Goal: Entertainment & Leisure: Browse casually

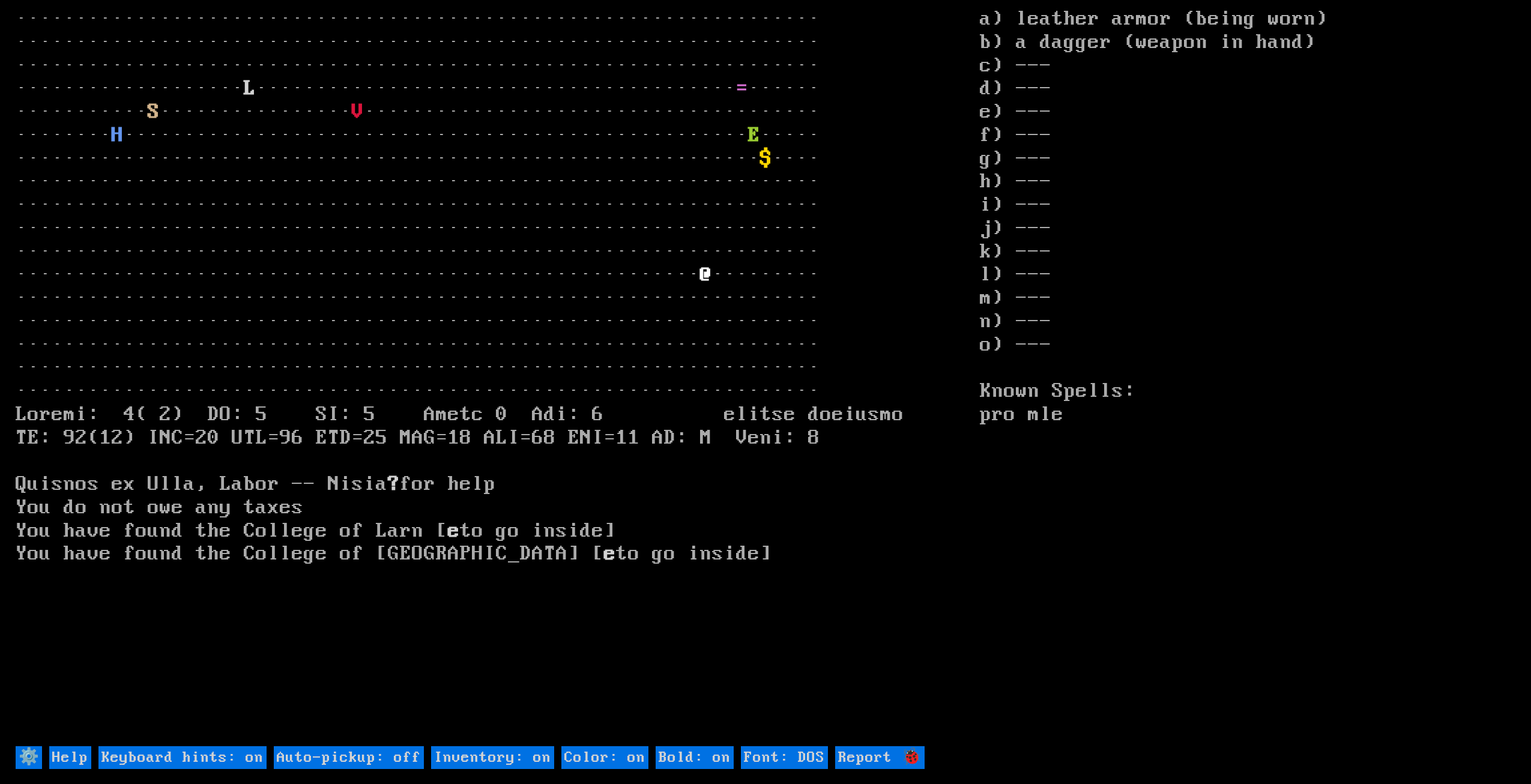
click at [862, 212] on larn "··································································· ···········…" at bounding box center [498, 376] width 964 height 737
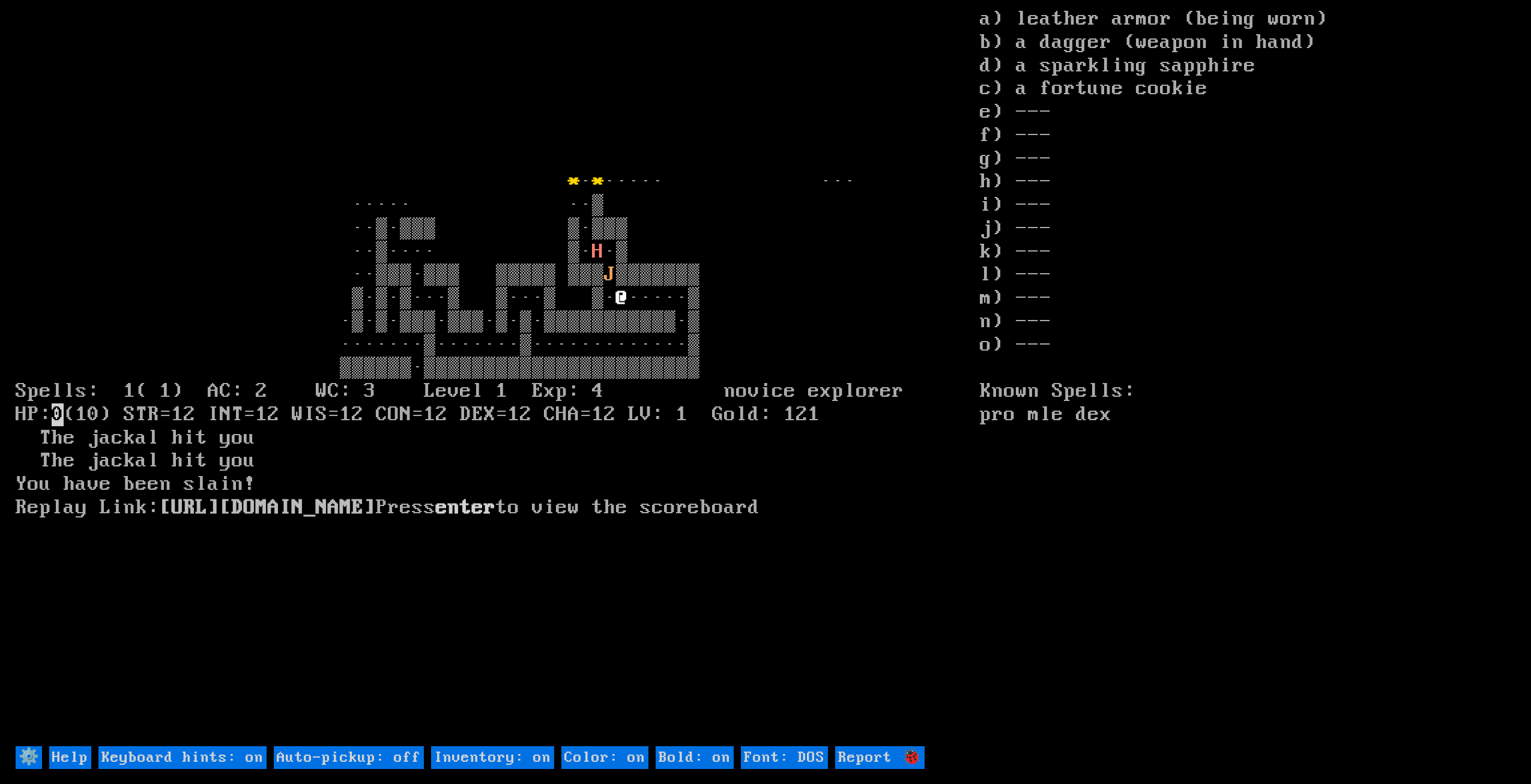
click at [855, 544] on larn "* · * ····· ··· ····· ··▒ ··▒·▒▒▒ ▒·▒▒▒ ··▒···· ▒· H J @ 0 Press enter" at bounding box center [498, 376] width 964 height 737
click at [808, 755] on DOS "Font: DOS" at bounding box center [784, 757] width 87 height 24
click at [827, 759] on DOS "Font: DOS" at bounding box center [784, 757] width 87 height 24
click at [816, 755] on DOS "Font: DOS" at bounding box center [784, 757] width 87 height 24
click at [800, 760] on DOS "Font: DOS" at bounding box center [784, 757] width 87 height 24
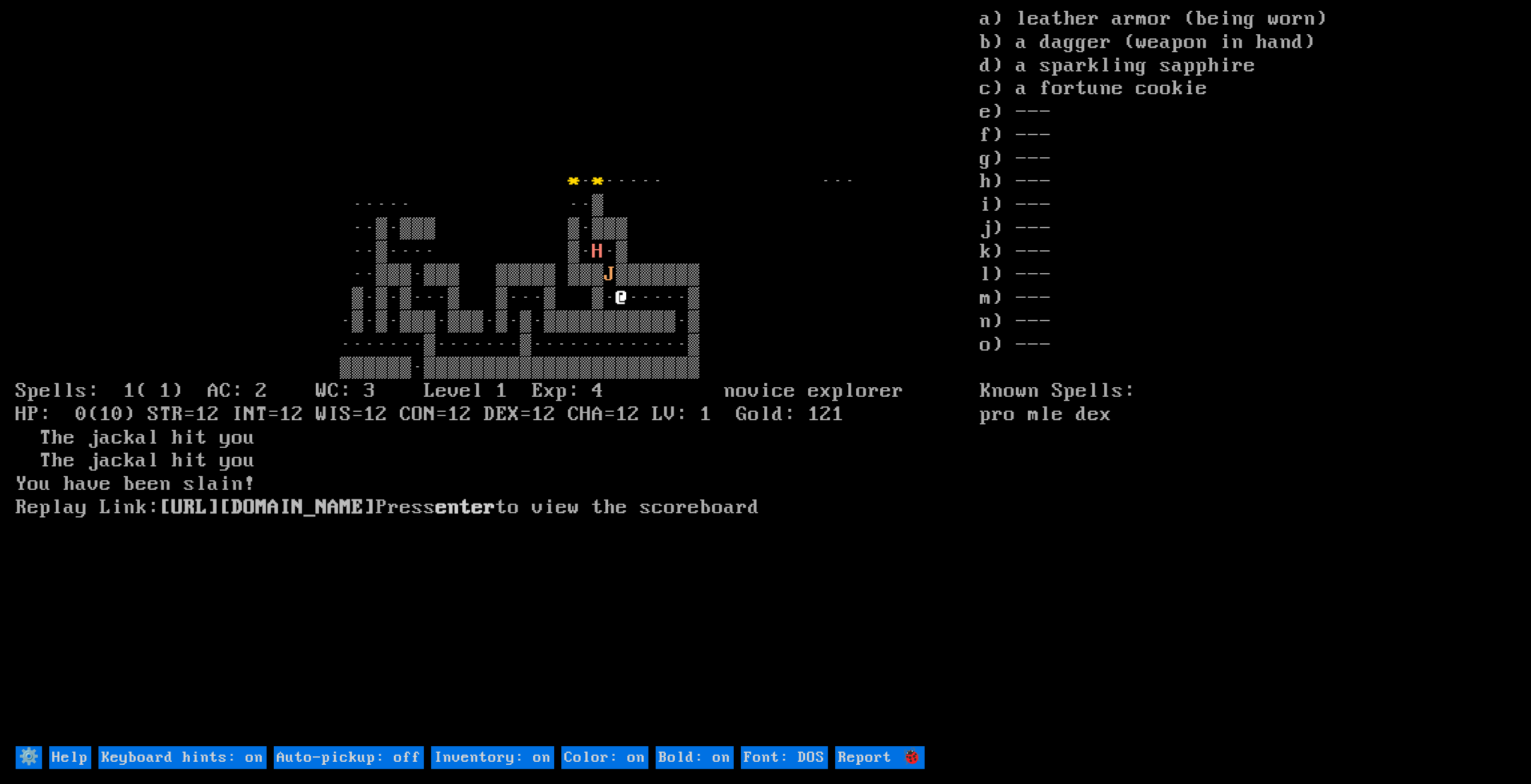
click at [800, 760] on DOS "Font: DOS" at bounding box center [784, 757] width 87 height 24
click at [717, 763] on on "Bold: on" at bounding box center [694, 757] width 78 height 24
click at [717, 762] on on "Bold: on" at bounding box center [694, 757] width 78 height 24
click at [792, 700] on larn "* · * ····· ··· ····· ··▒ ··▒·▒▒▒ ▒·▒▒▒ ··▒···· ▒· H J @ Press enter" at bounding box center [498, 376] width 964 height 737
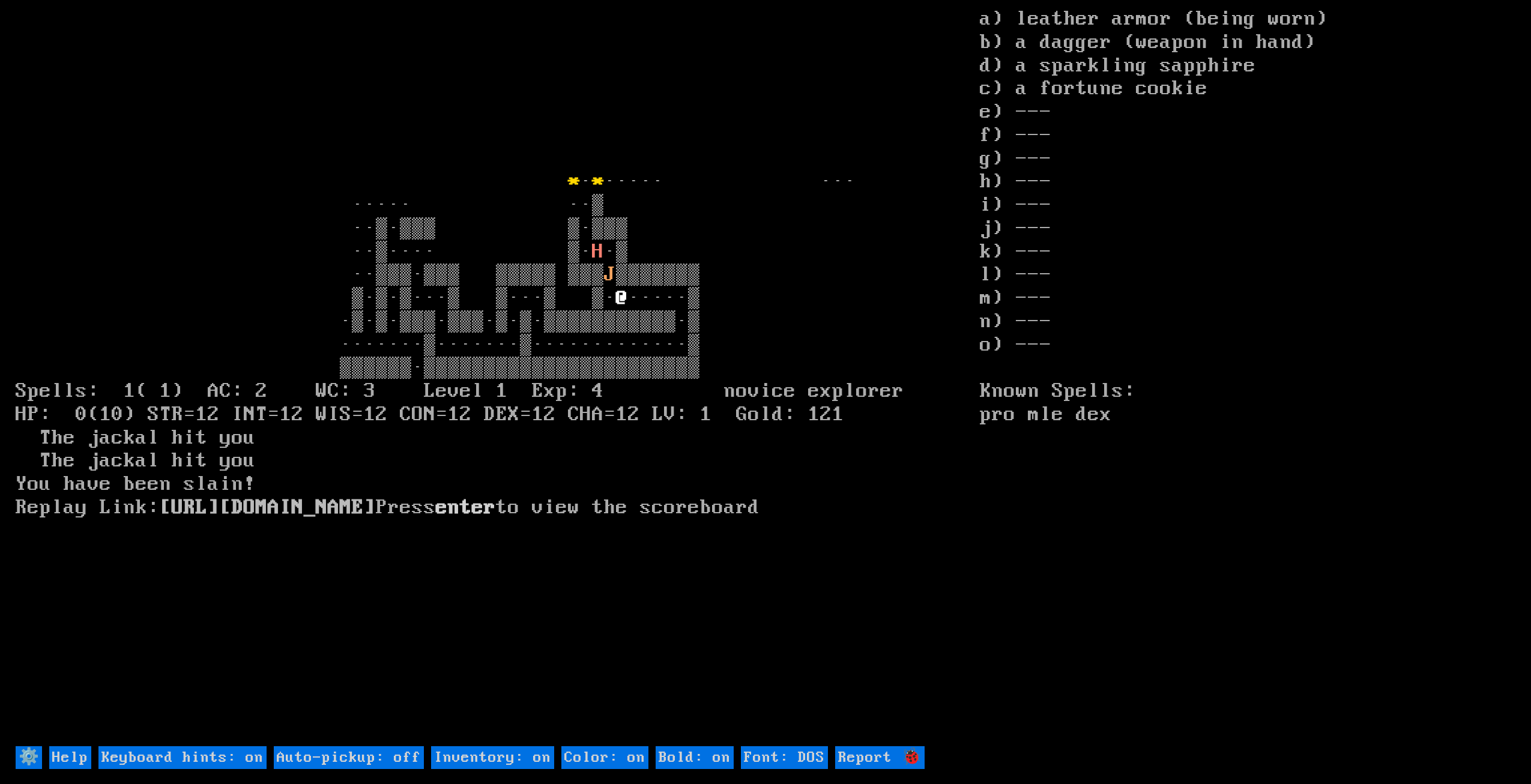
click at [202, 755] on on "Keyboard hints: on" at bounding box center [182, 757] width 168 height 24
click at [81, 754] on input "Help" at bounding box center [70, 757] width 42 height 24
click at [139, 665] on larn "* · * ····· ··· ····· ··▒ ··▒·▒▒▒ ▒·▒▒▒ ··▒···· ▒· H J @ Press enter" at bounding box center [498, 376] width 964 height 737
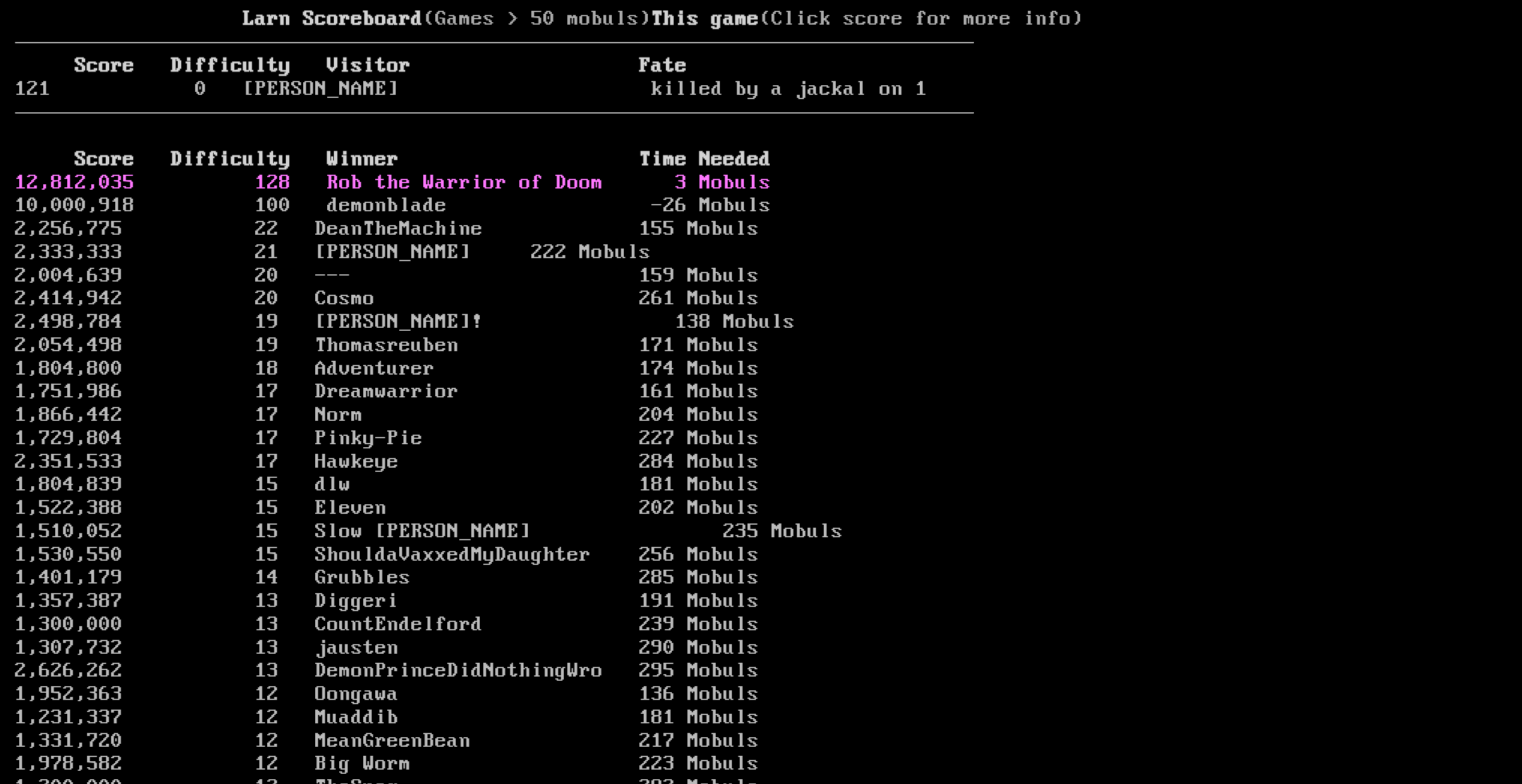
click at [471, 195] on link "12,812,035 128 Rob the Warrior of Doom 3 Mobuls" at bounding box center [393, 183] width 757 height 23
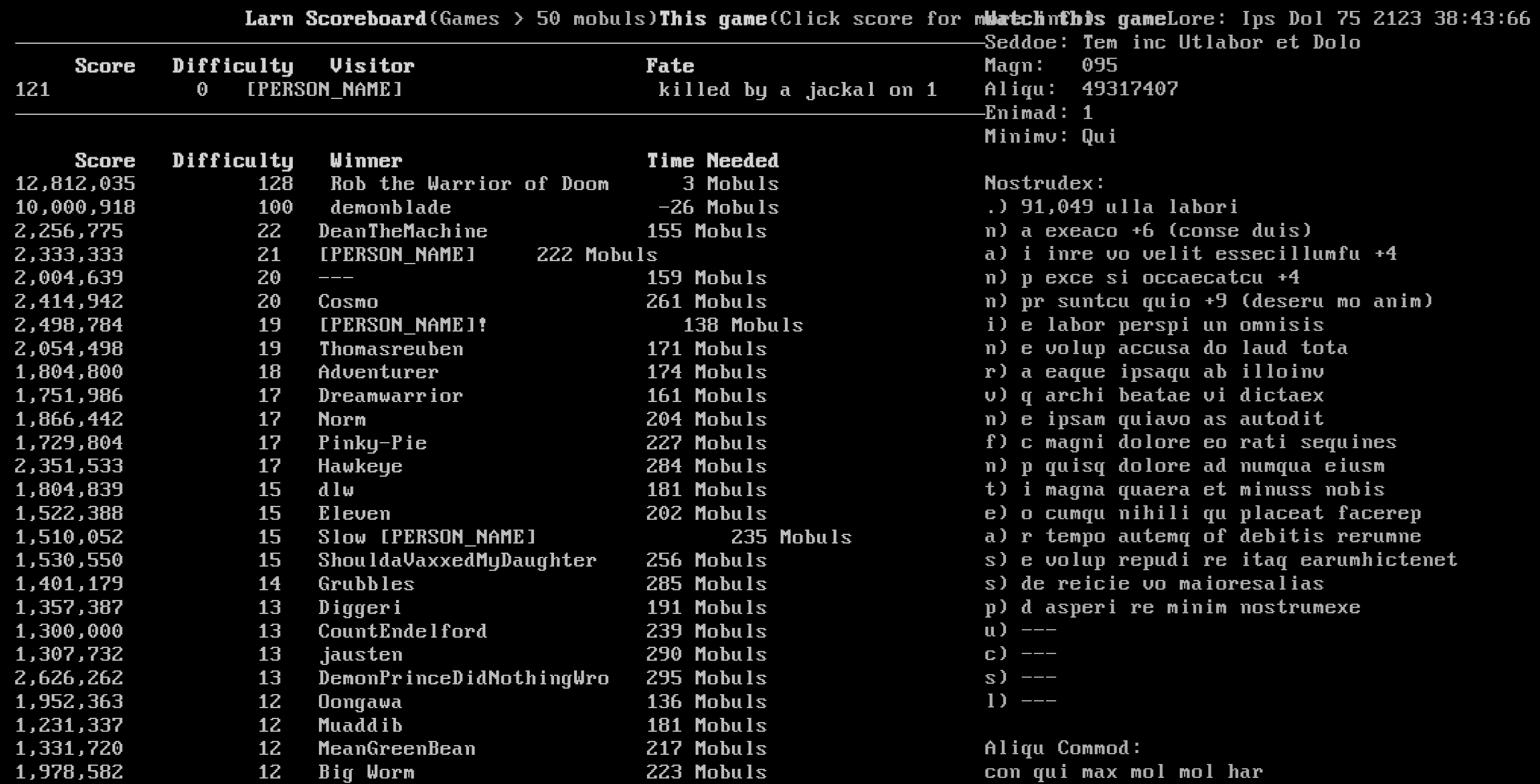
click at [603, 56] on larn "Larn Scoreboard (Games > 50 mobuls) This game (Click score for more info) Score…" at bounding box center [500, 376] width 970 height 737
click at [550, 18] on larn "Larn Scoreboard (Games > 50 mobuls) This game (Click score for more info) Score…" at bounding box center [500, 376] width 970 height 737
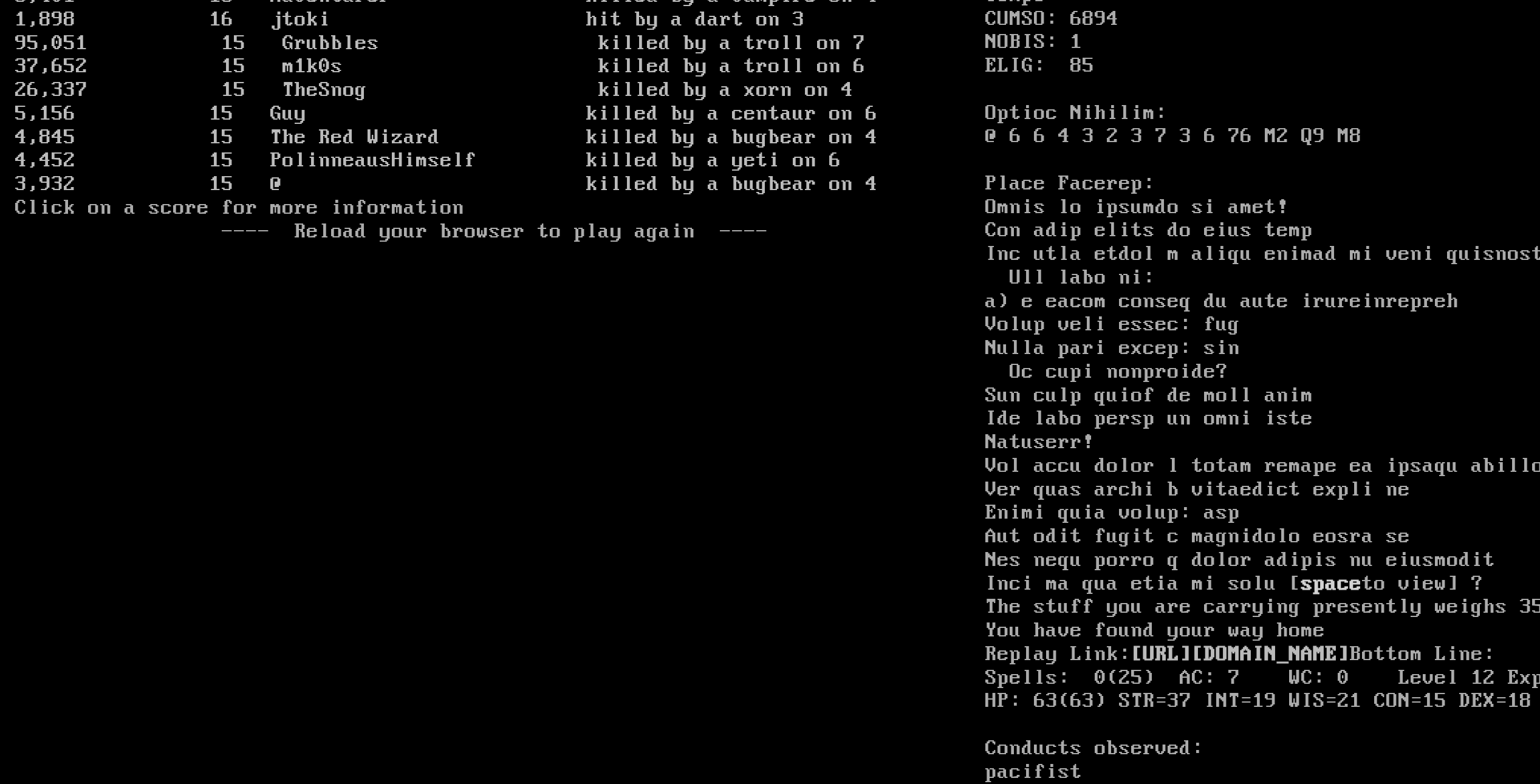
scroll to position [3507, 0]
